Goal: Check status: Check status

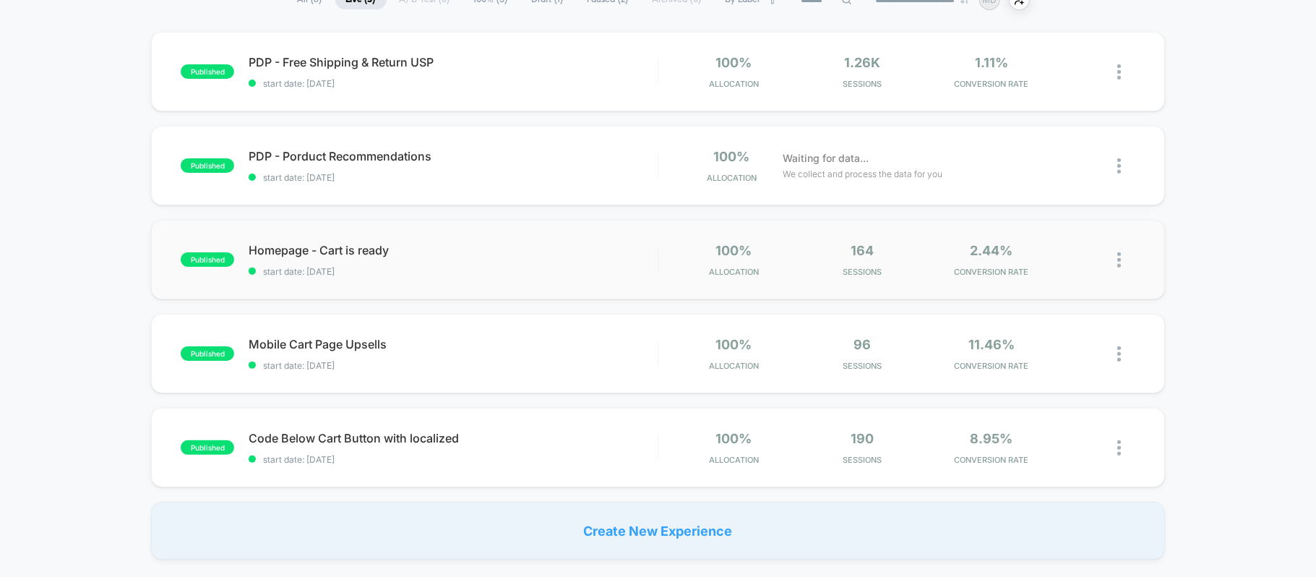
scroll to position [96, 0]
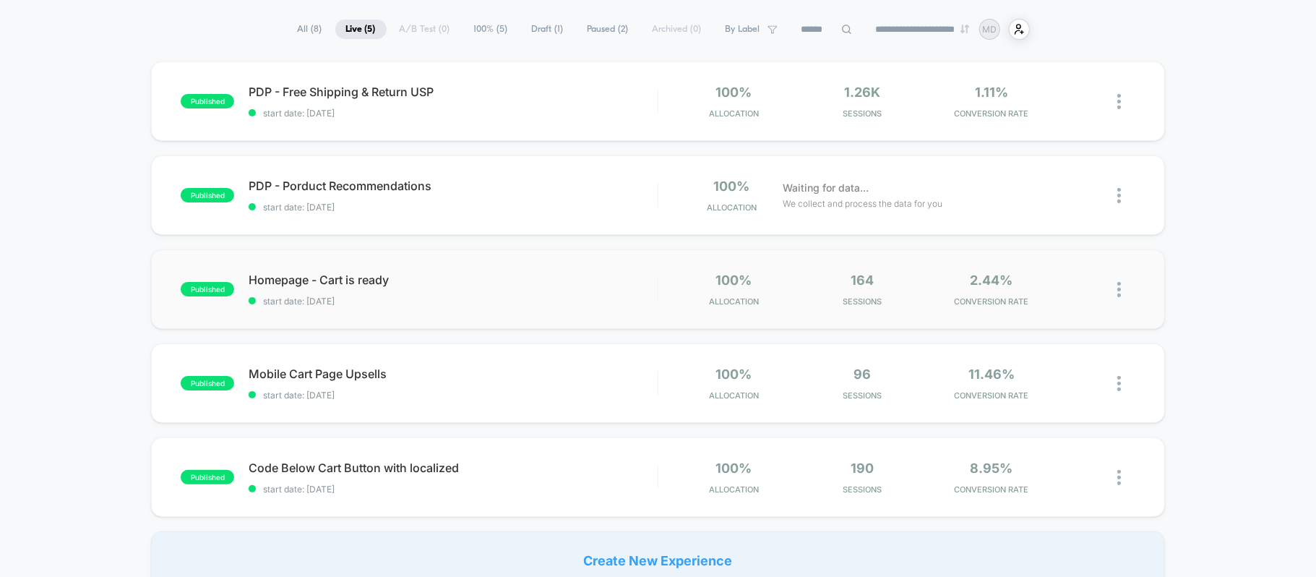
click at [523, 263] on div "published Homepage - Cart is ready start date: [DATE] 100% Allocation 164 Sessi…" at bounding box center [657, 288] width 1013 height 79
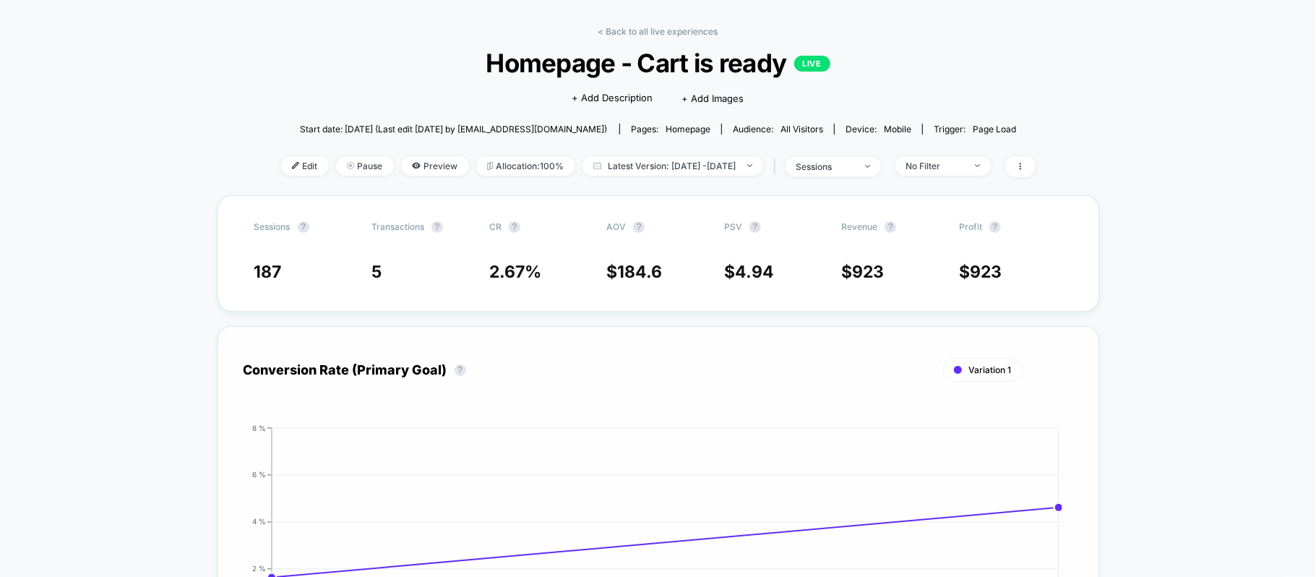
scroll to position [48, 0]
